Goal: Task Accomplishment & Management: Use online tool/utility

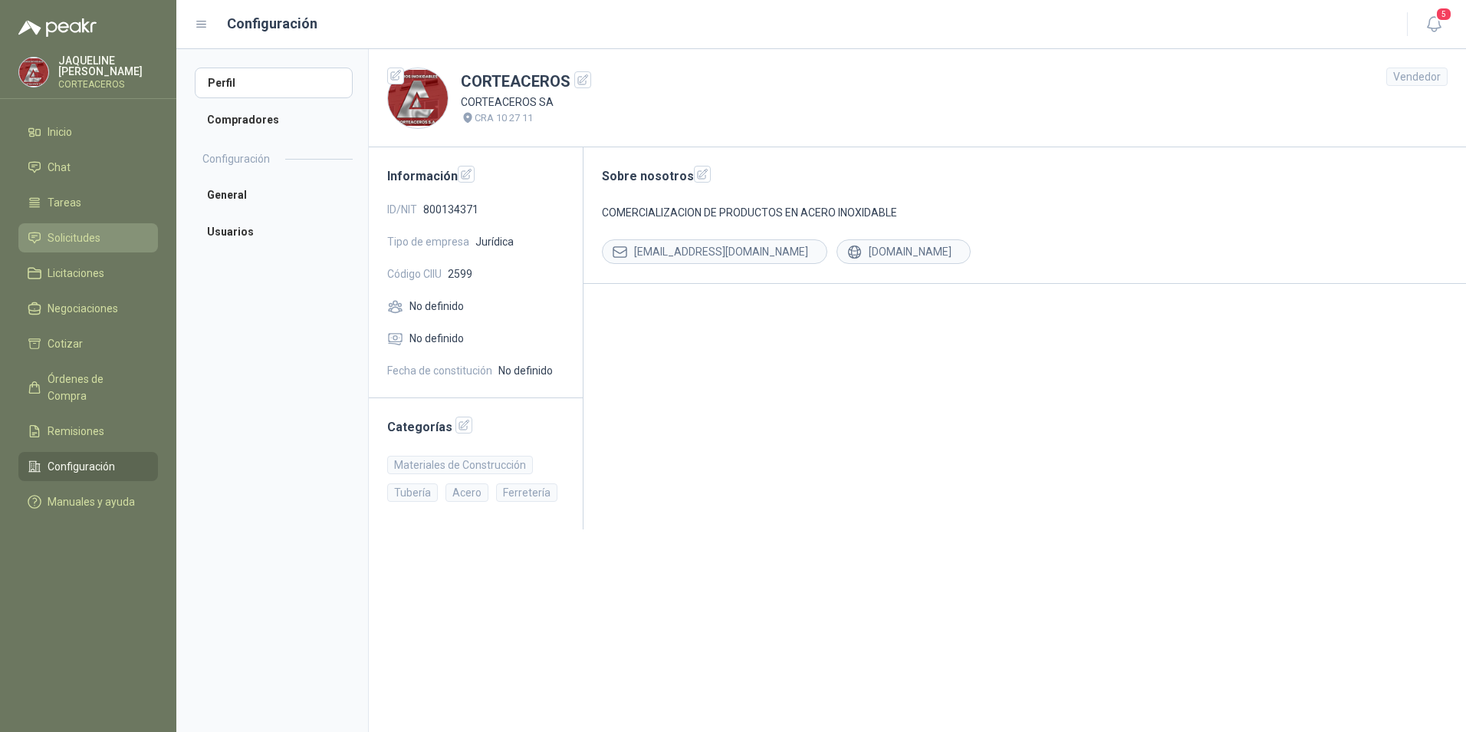
click at [121, 230] on li "Solicitudes" at bounding box center [88, 237] width 121 height 17
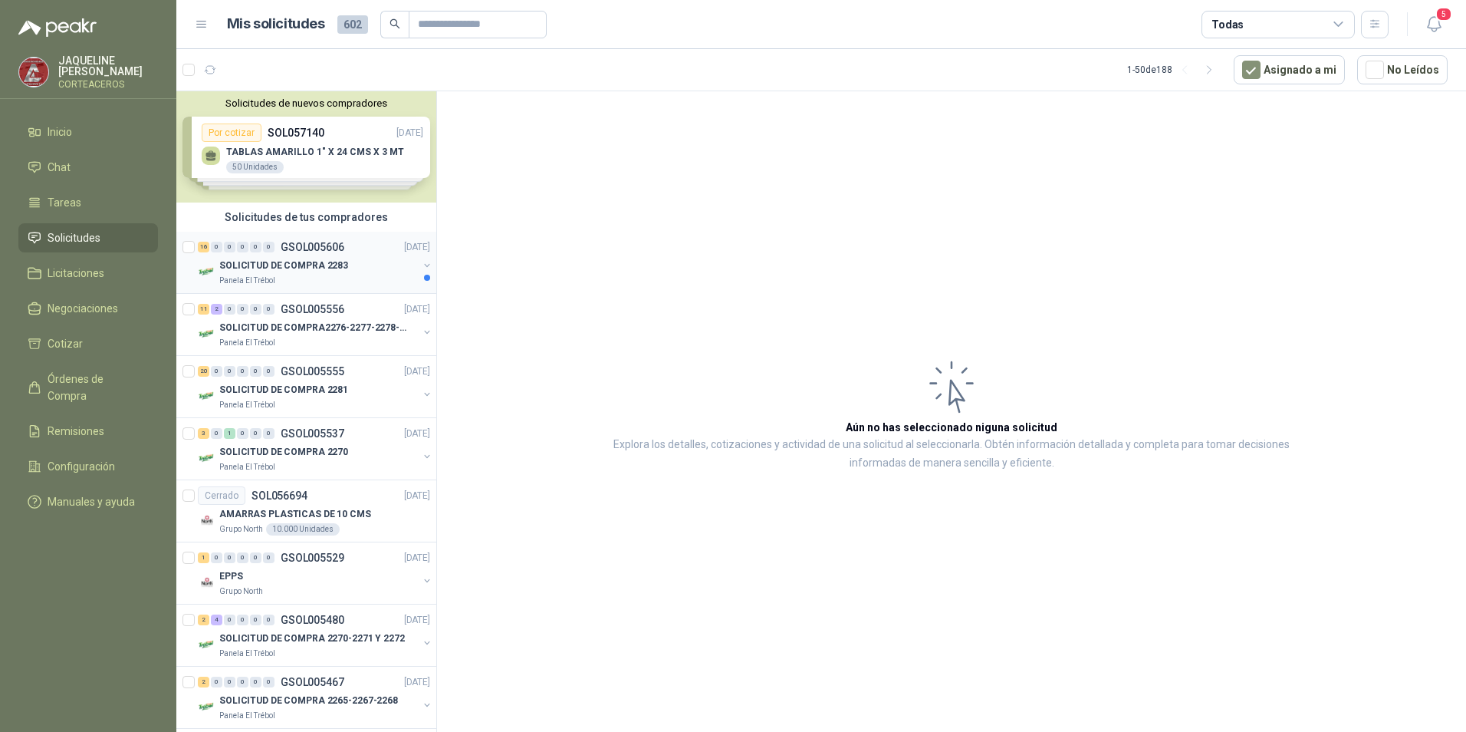
click at [302, 261] on p "SOLICITUD DE COMPRA 2283" at bounding box center [283, 265] width 129 height 15
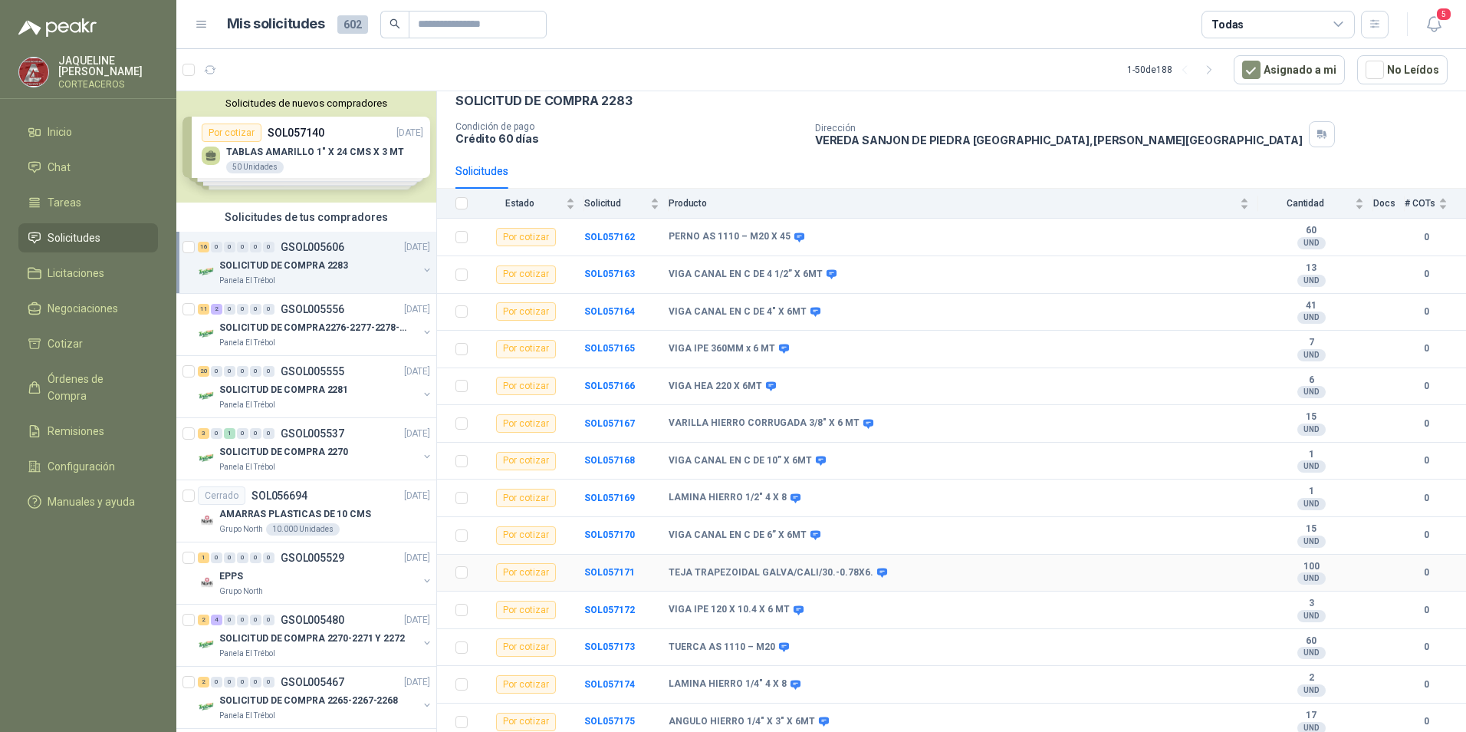
scroll to position [156, 0]
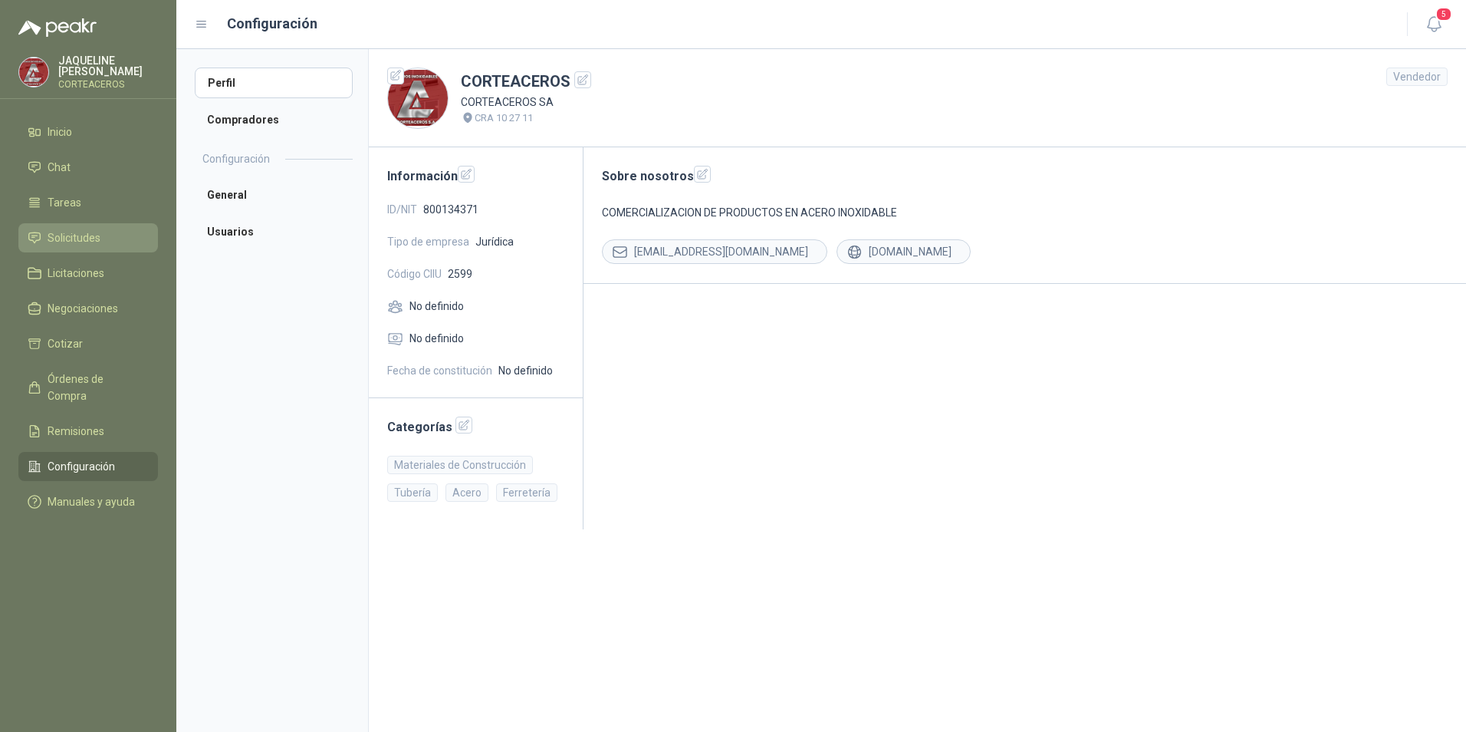
click at [110, 238] on li "Solicitudes" at bounding box center [88, 237] width 121 height 17
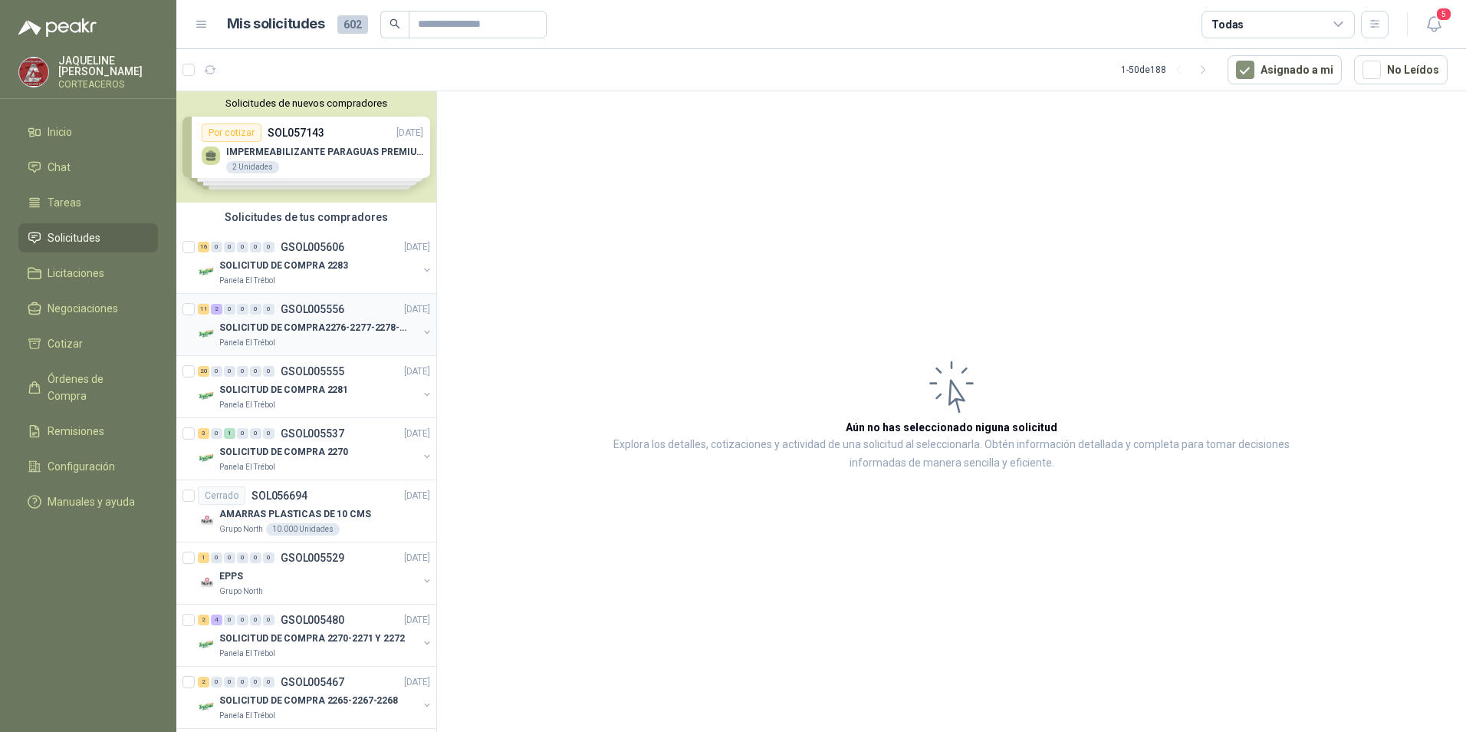
click at [340, 317] on div "11 2 0 0 0 0 GSOL005556 [DATE]" at bounding box center [315, 309] width 235 height 18
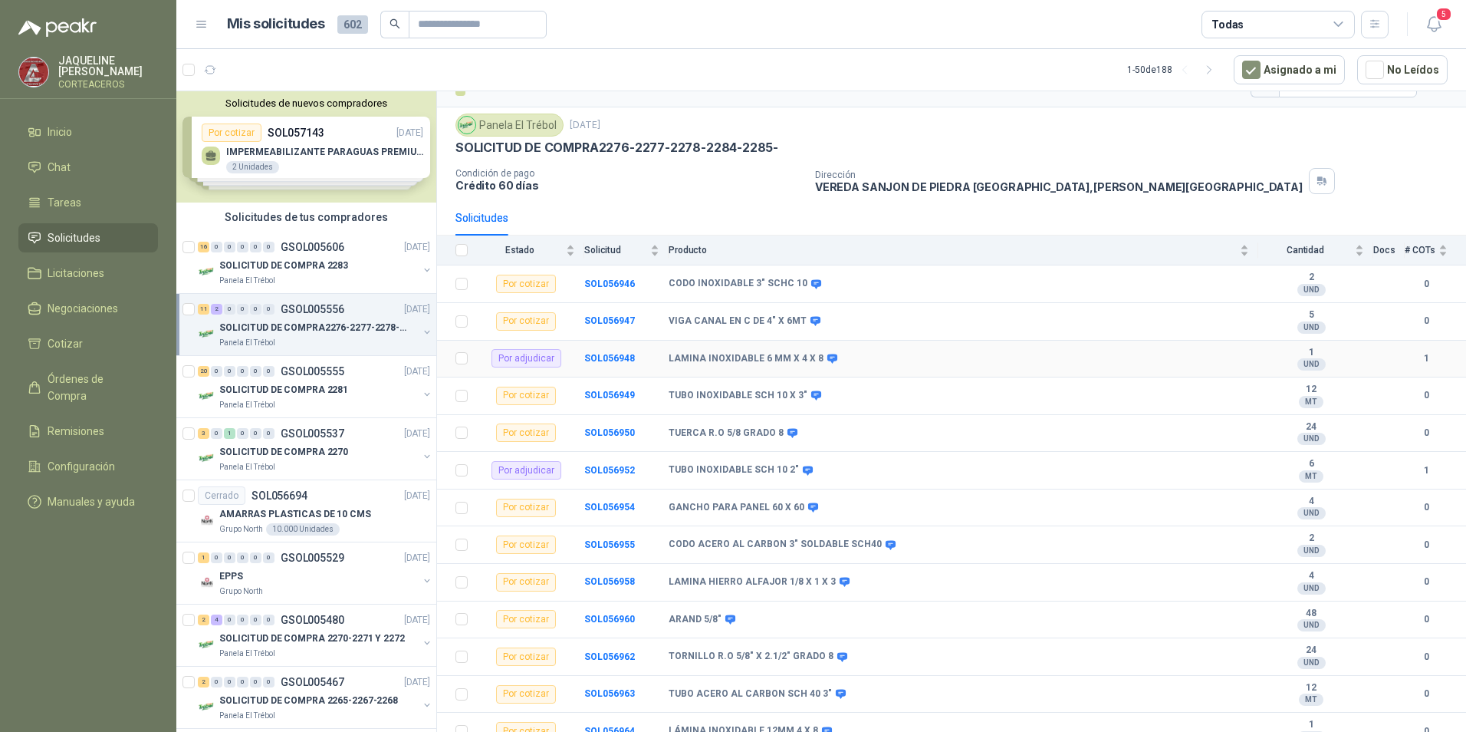
scroll to position [44, 0]
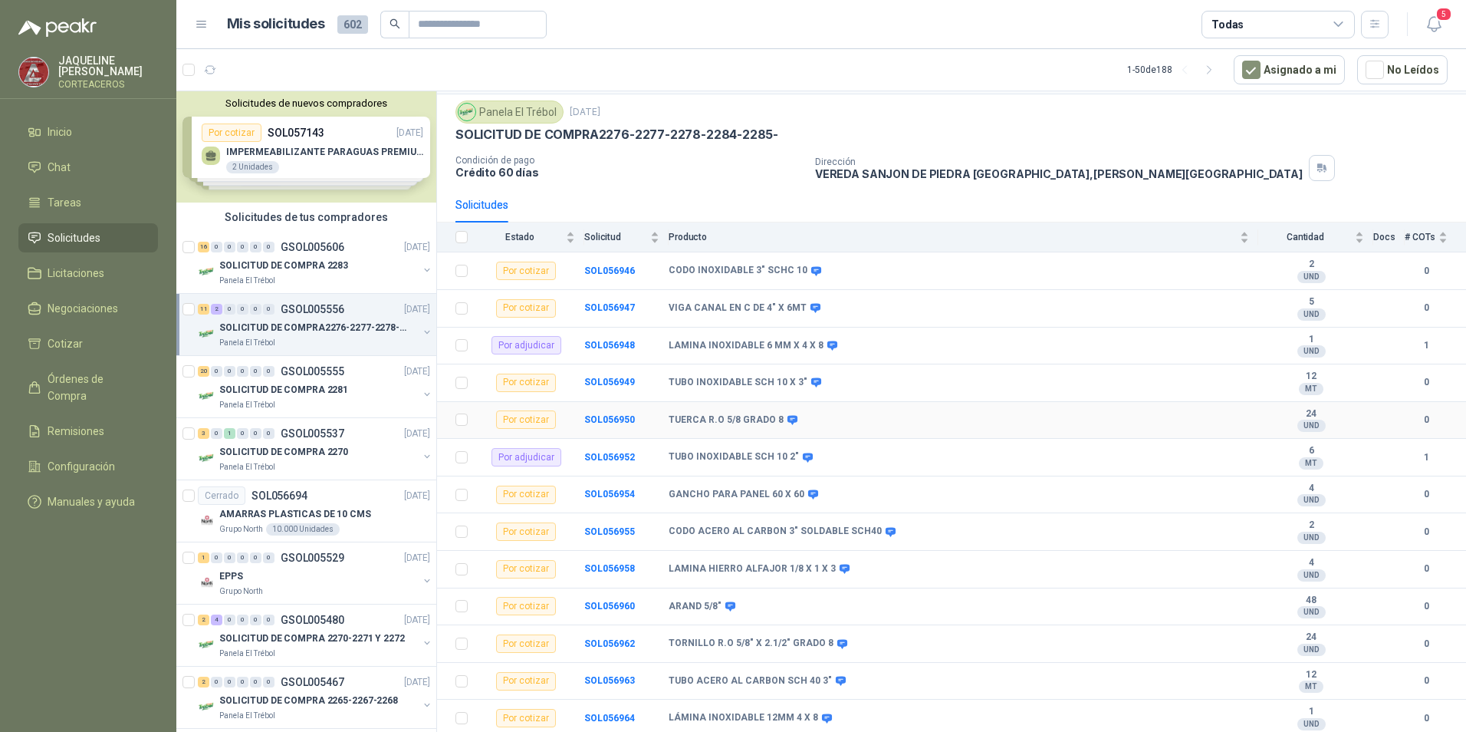
click at [1064, 409] on td "TUERCA R.O 5/8 GRADO 8" at bounding box center [964, 421] width 590 height 38
click at [702, 381] on b "TUBO INOXIDABLE SCH 10 X 3"" at bounding box center [738, 383] width 139 height 12
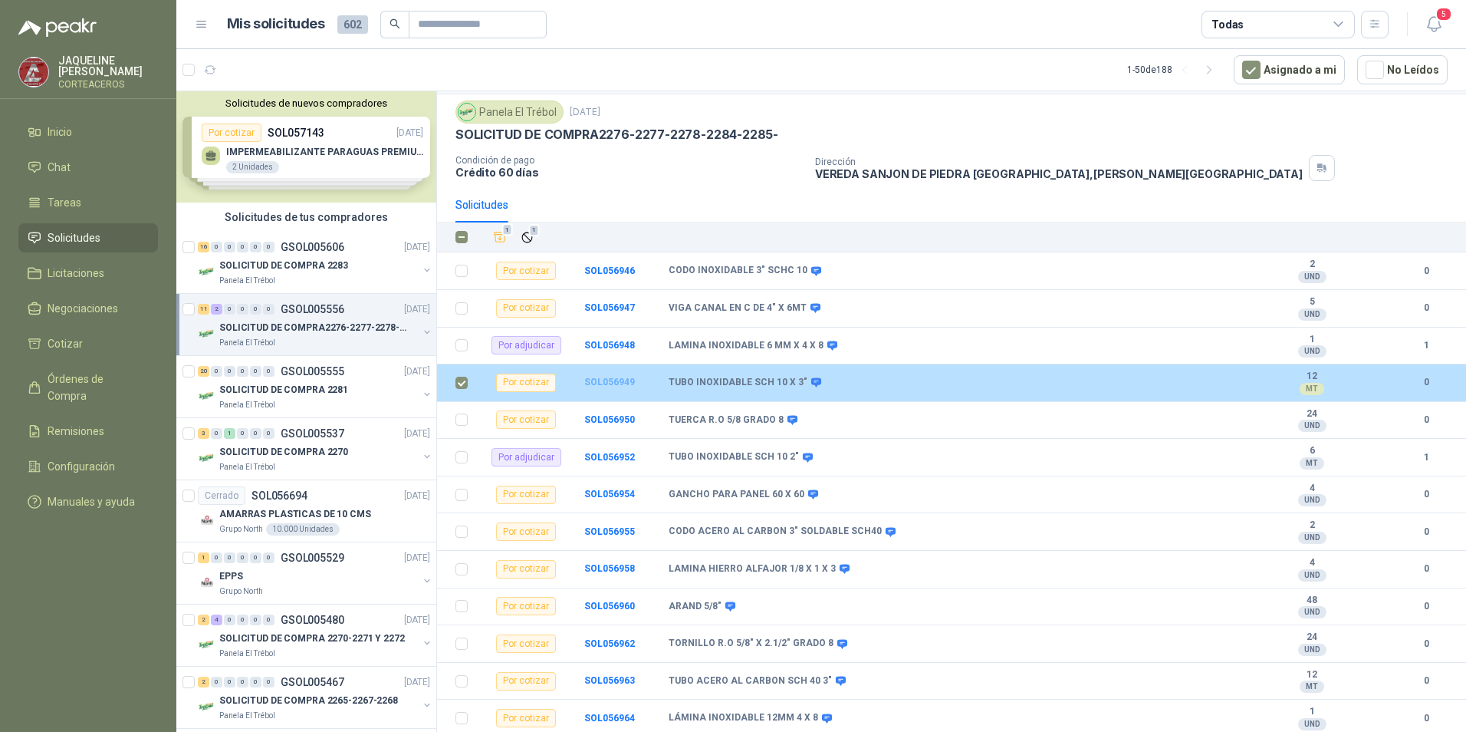
click at [612, 380] on b "SOL056949" at bounding box center [609, 382] width 51 height 11
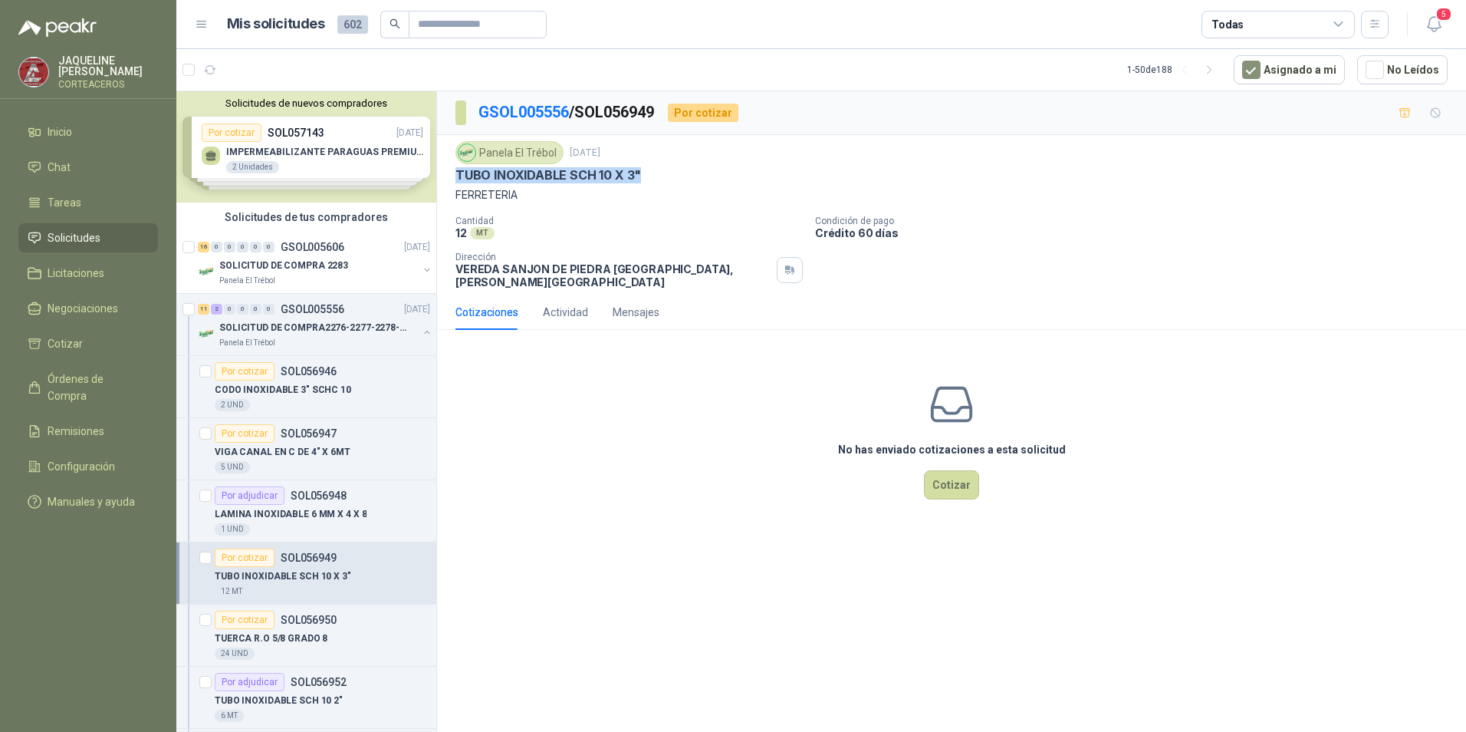
drag, startPoint x: 646, startPoint y: 171, endPoint x: 446, endPoint y: 174, distance: 200.2
click at [446, 174] on div "Panela El Trébol [DATE] TUBO INOXIDABLE SCH 10 X 3" FERRETERIA Cantidad 12 MT …" at bounding box center [951, 215] width 1029 height 160
drag, startPoint x: 446, startPoint y: 174, endPoint x: 477, endPoint y: 174, distance: 31.4
copy p "TUBO INOXIDABLE SCH 10 X 3""
click at [941, 485] on button "Cotizar" at bounding box center [951, 484] width 55 height 29
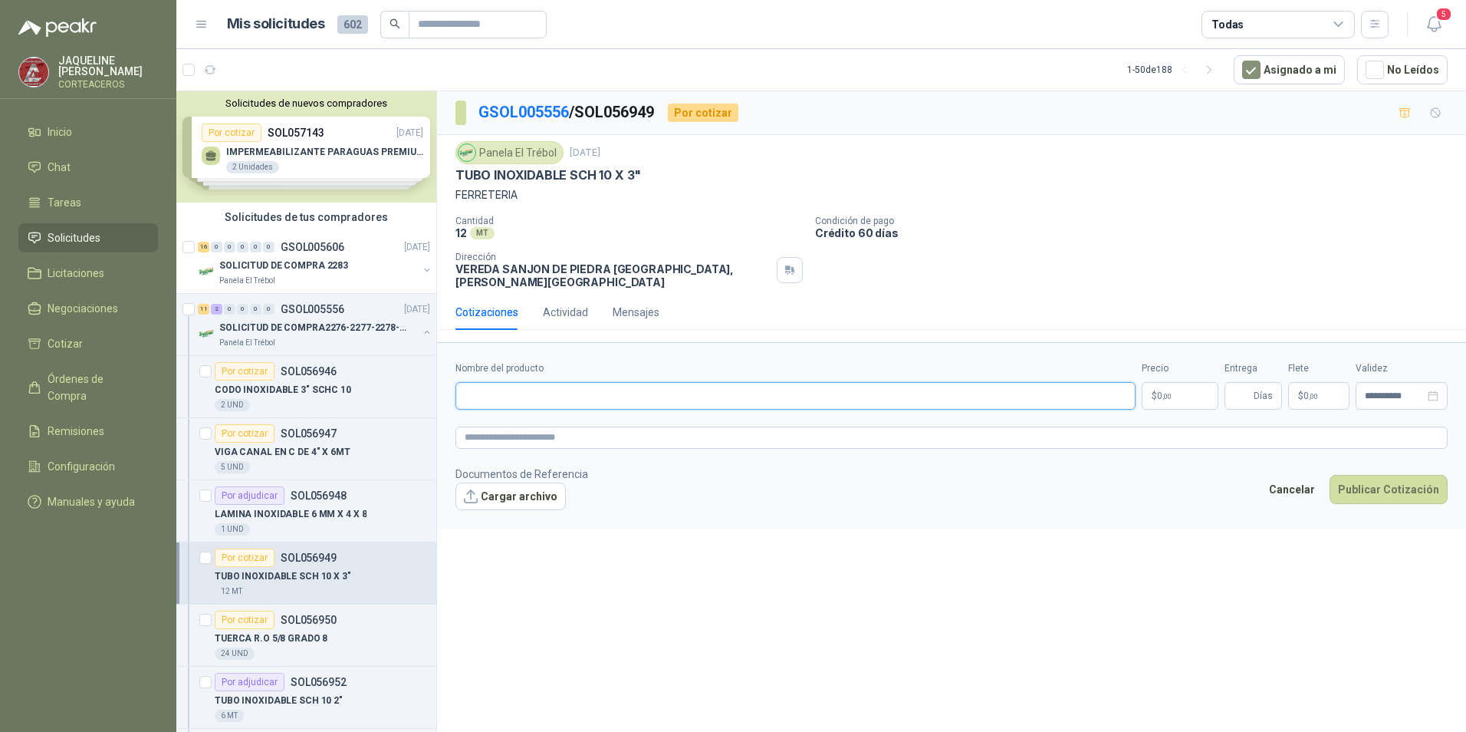
click at [558, 386] on input "Nombre del producto" at bounding box center [795, 396] width 680 height 28
paste input "**********"
type input "**********"
click at [1172, 382] on p "$ 0 ,00" at bounding box center [1180, 396] width 77 height 28
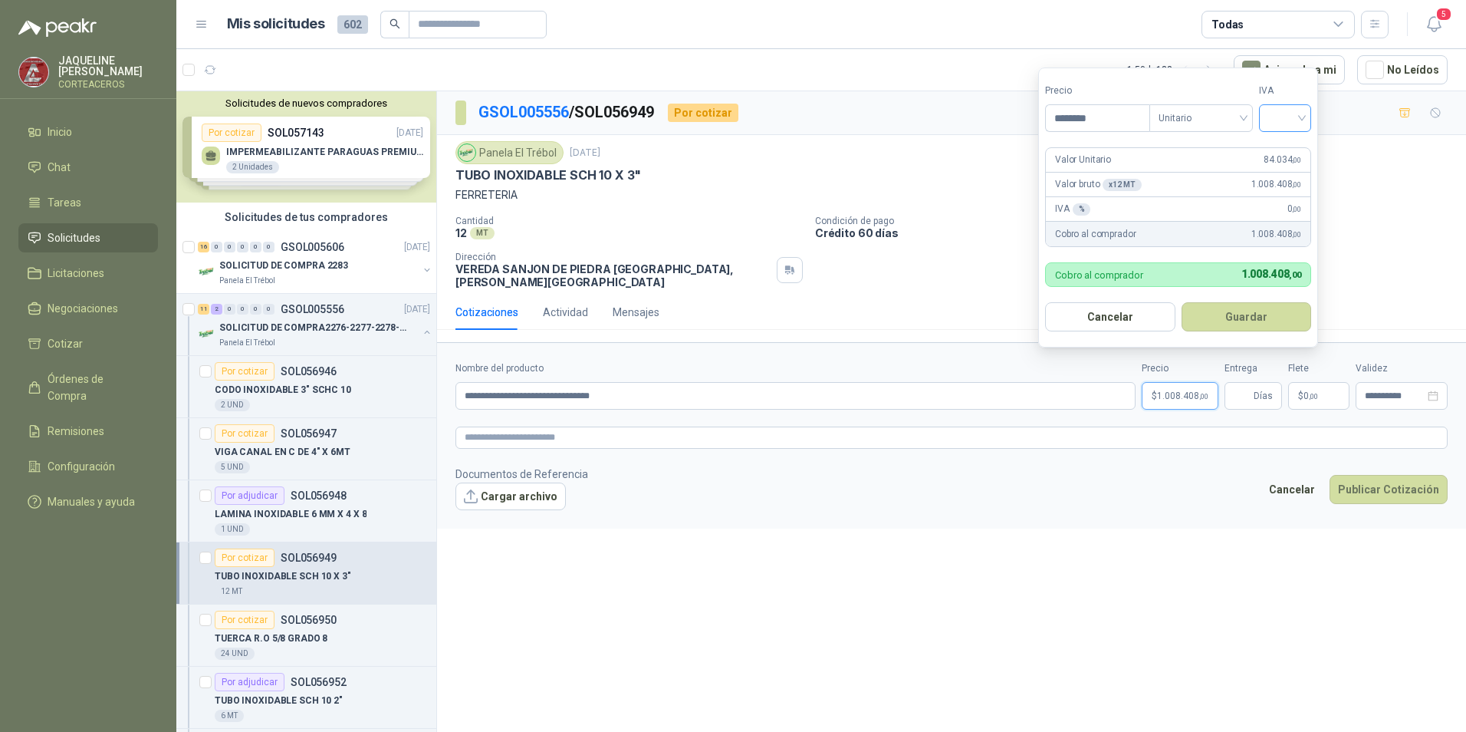
click at [1311, 122] on div at bounding box center [1285, 118] width 52 height 28
type input "********"
click at [1291, 149] on div "19%" at bounding box center [1288, 149] width 28 height 17
click at [1244, 317] on button "Guardar" at bounding box center [1249, 316] width 132 height 29
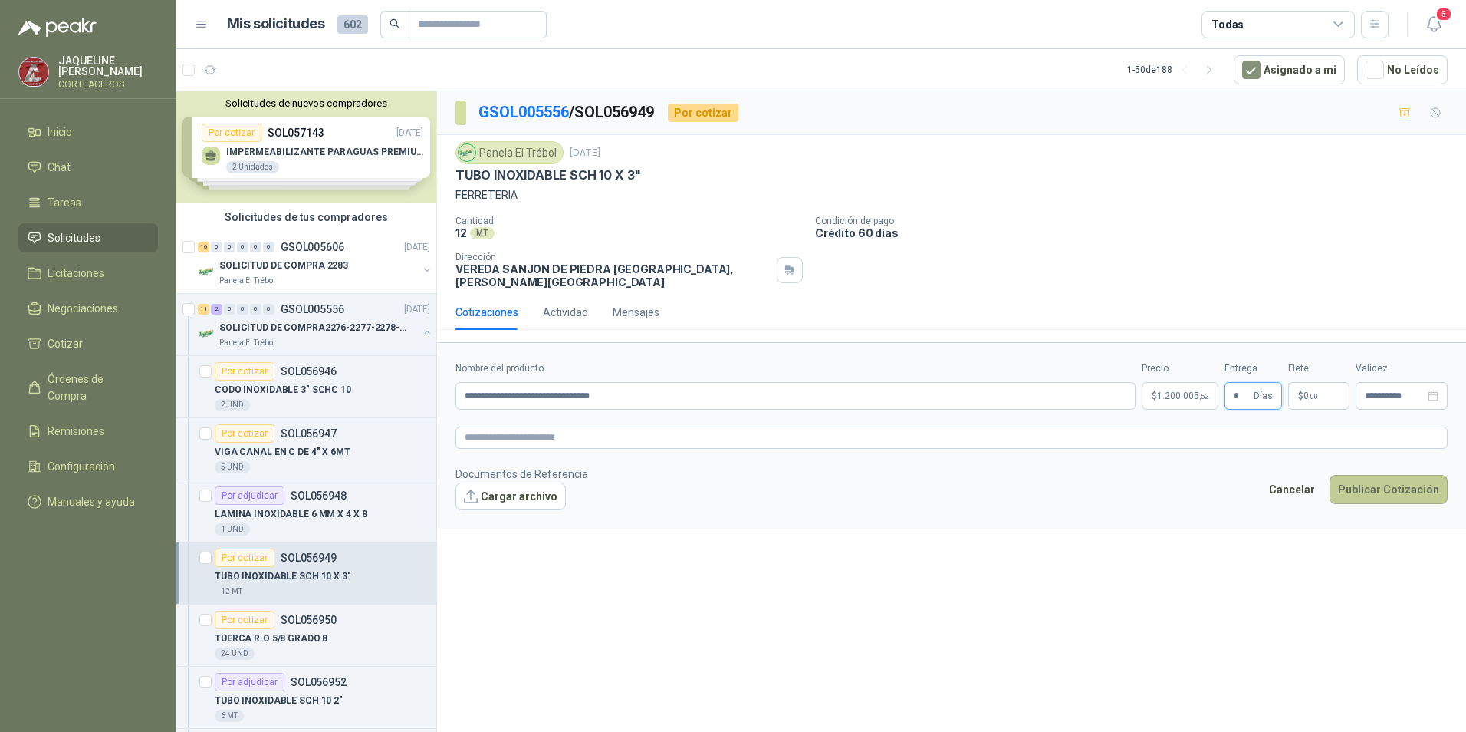
type input "*"
click at [1379, 475] on button "Publicar Cotización" at bounding box center [1389, 489] width 118 height 29
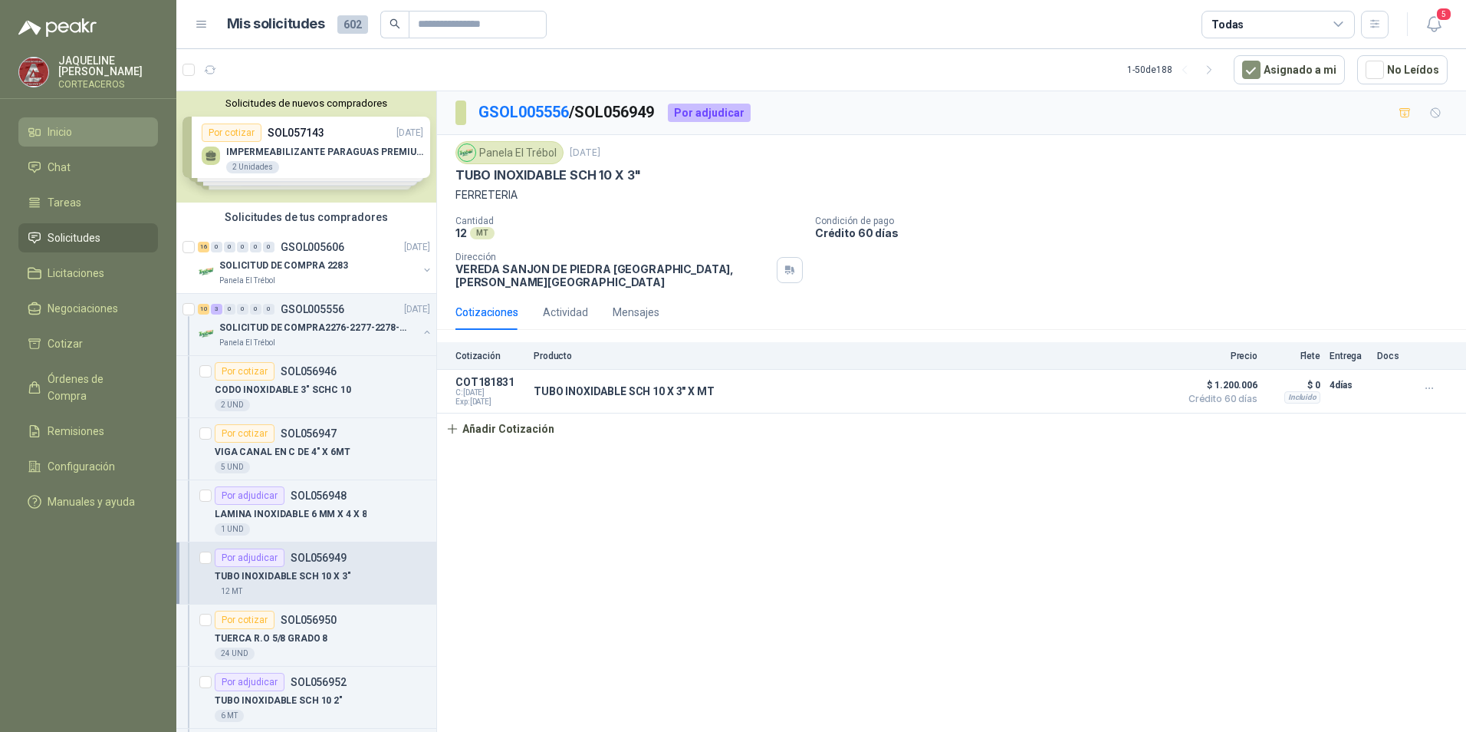
click at [90, 136] on li "Inicio" at bounding box center [88, 131] width 121 height 17
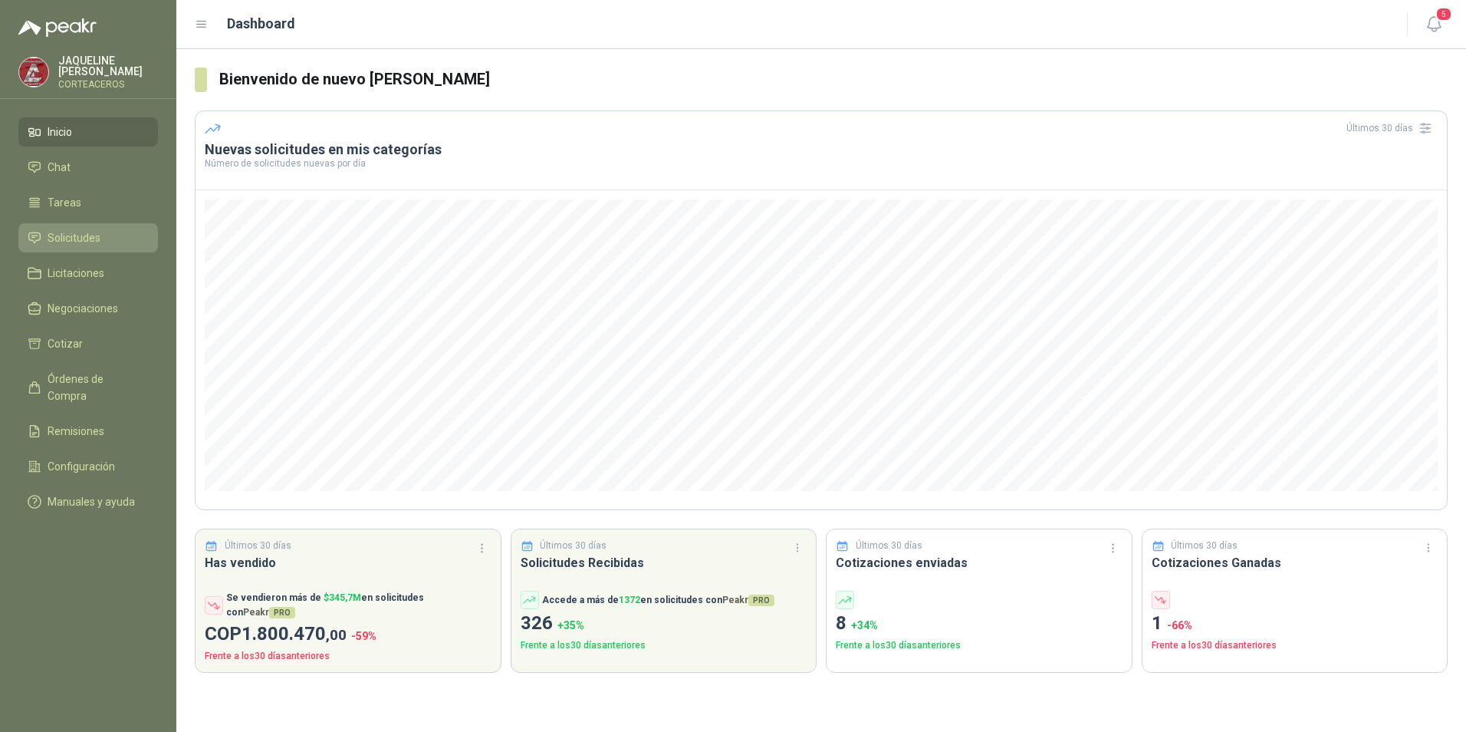
click at [83, 234] on span "Solicitudes" at bounding box center [74, 237] width 53 height 17
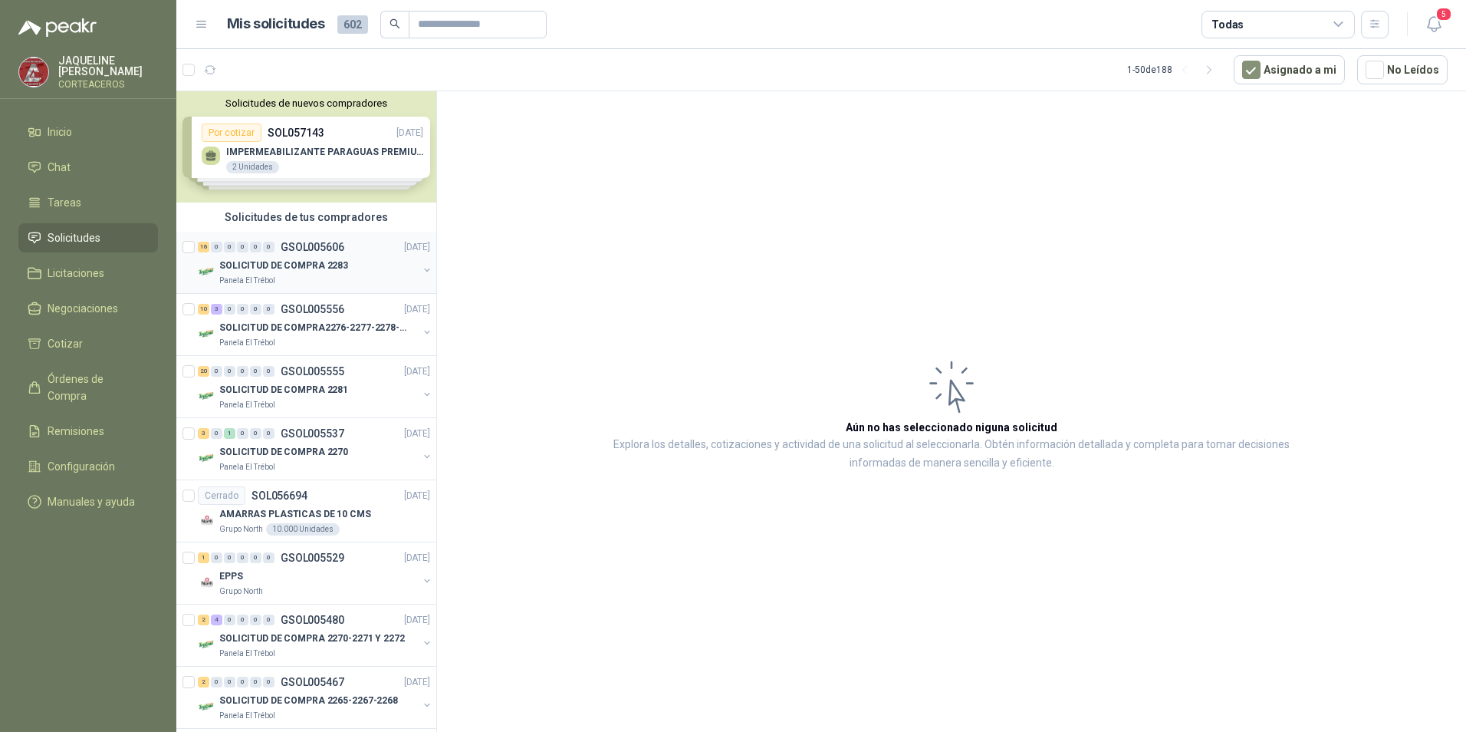
click at [338, 264] on p "SOLICITUD DE COMPRA 2283" at bounding box center [283, 265] width 129 height 15
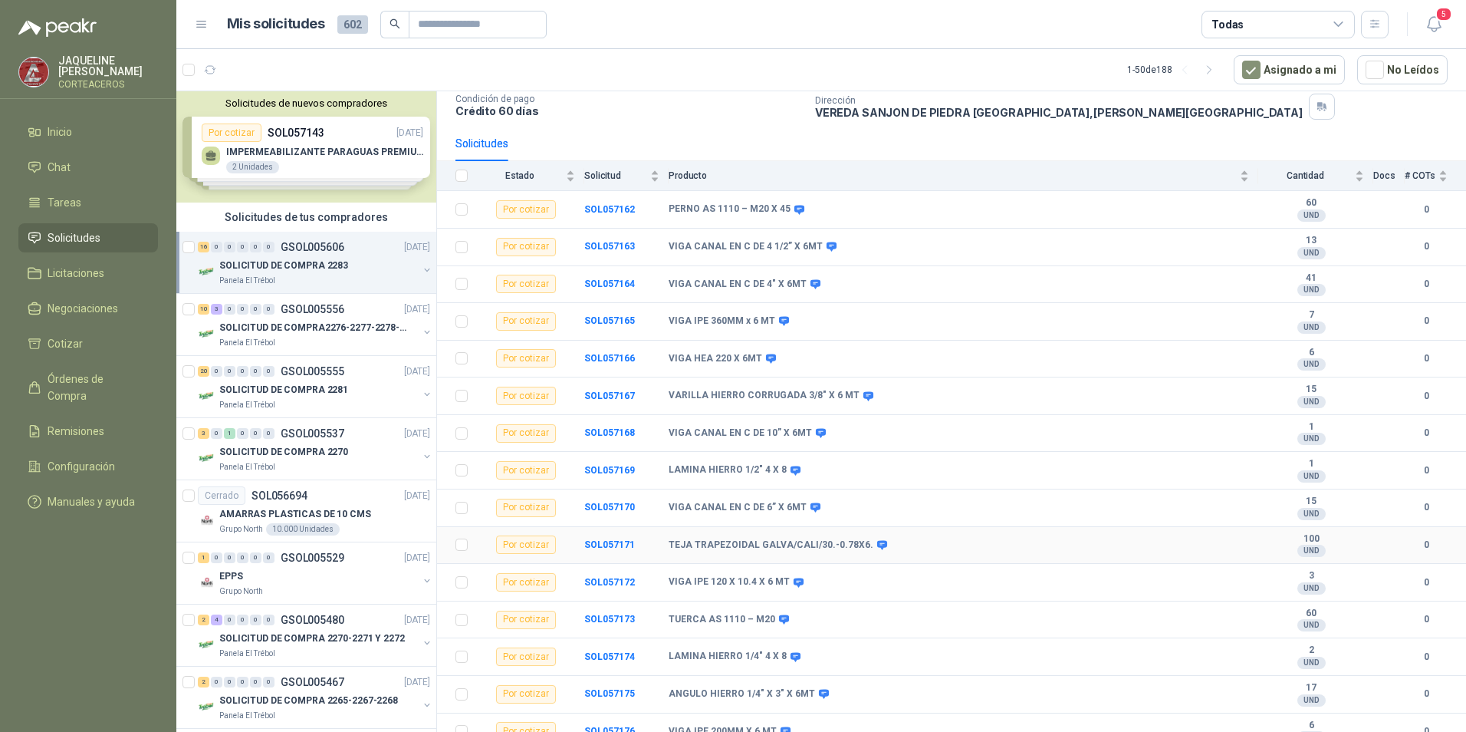
scroll to position [79, 0]
